Goal: Check status

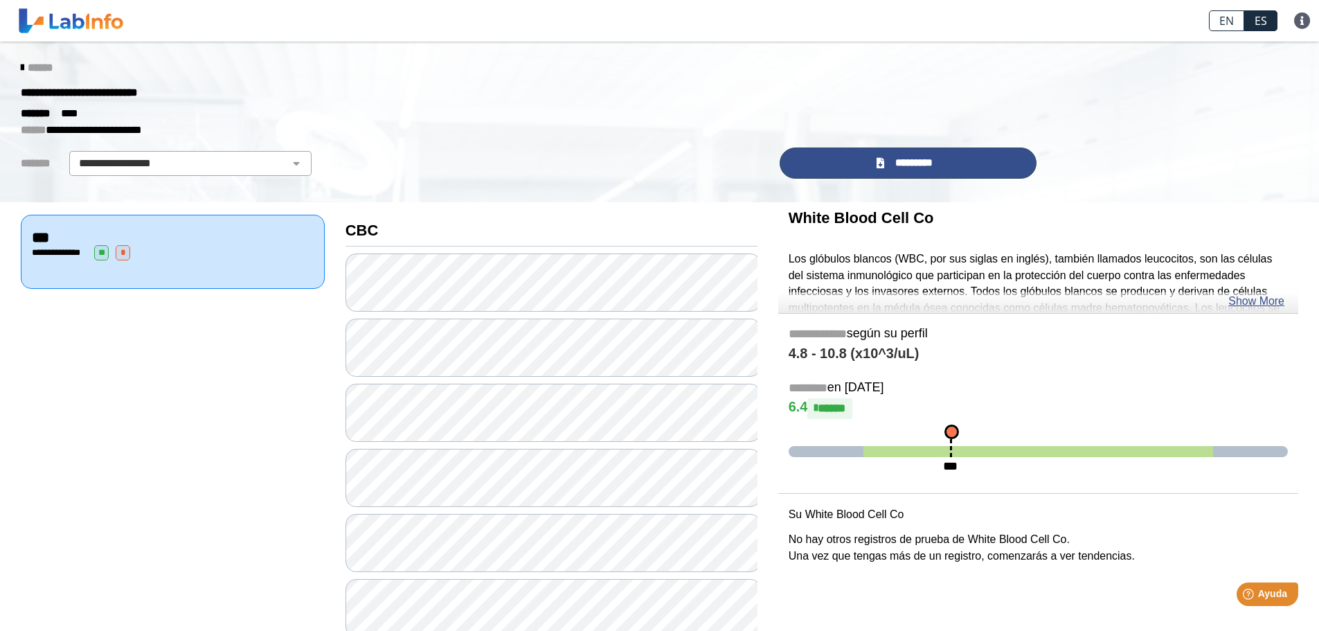
click at [940, 165] on link "*********" at bounding box center [907, 162] width 257 height 31
